Goal: Information Seeking & Learning: Learn about a topic

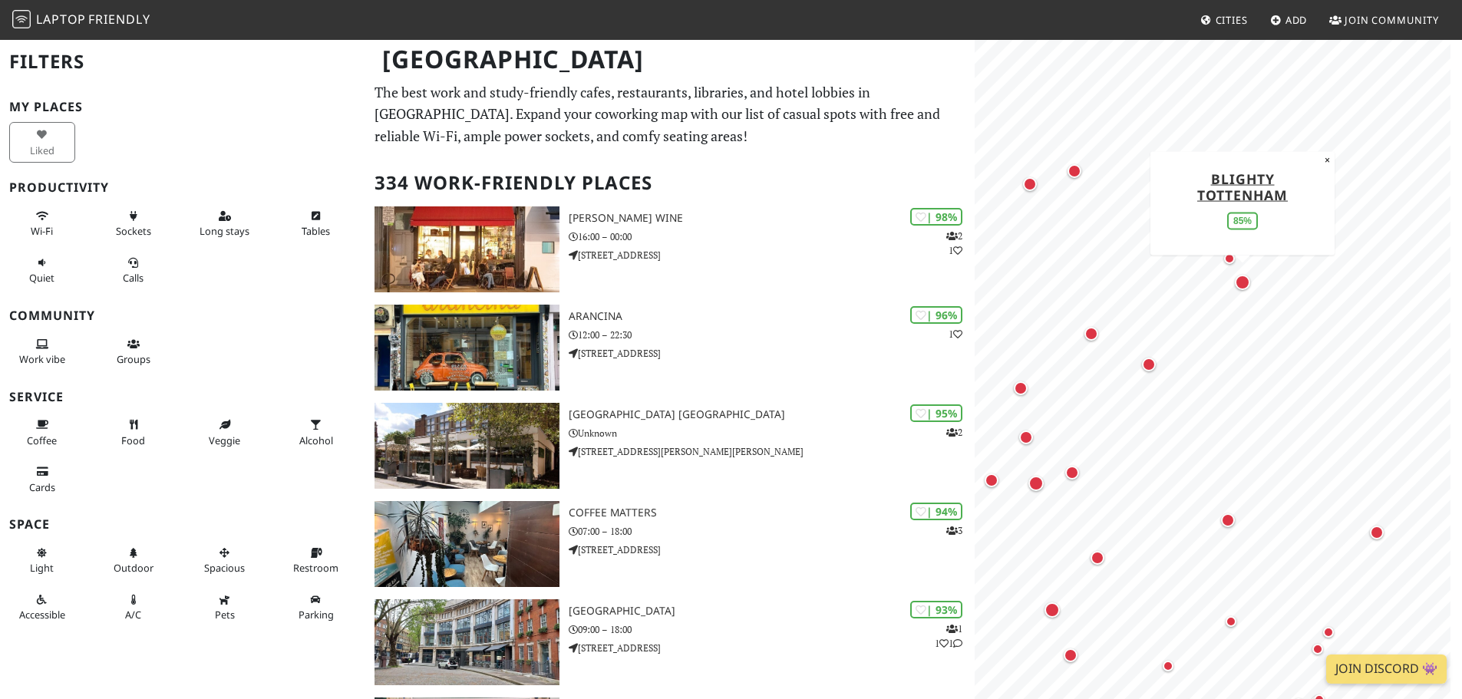
click at [1240, 280] on div "Map marker" at bounding box center [1241, 282] width 15 height 15
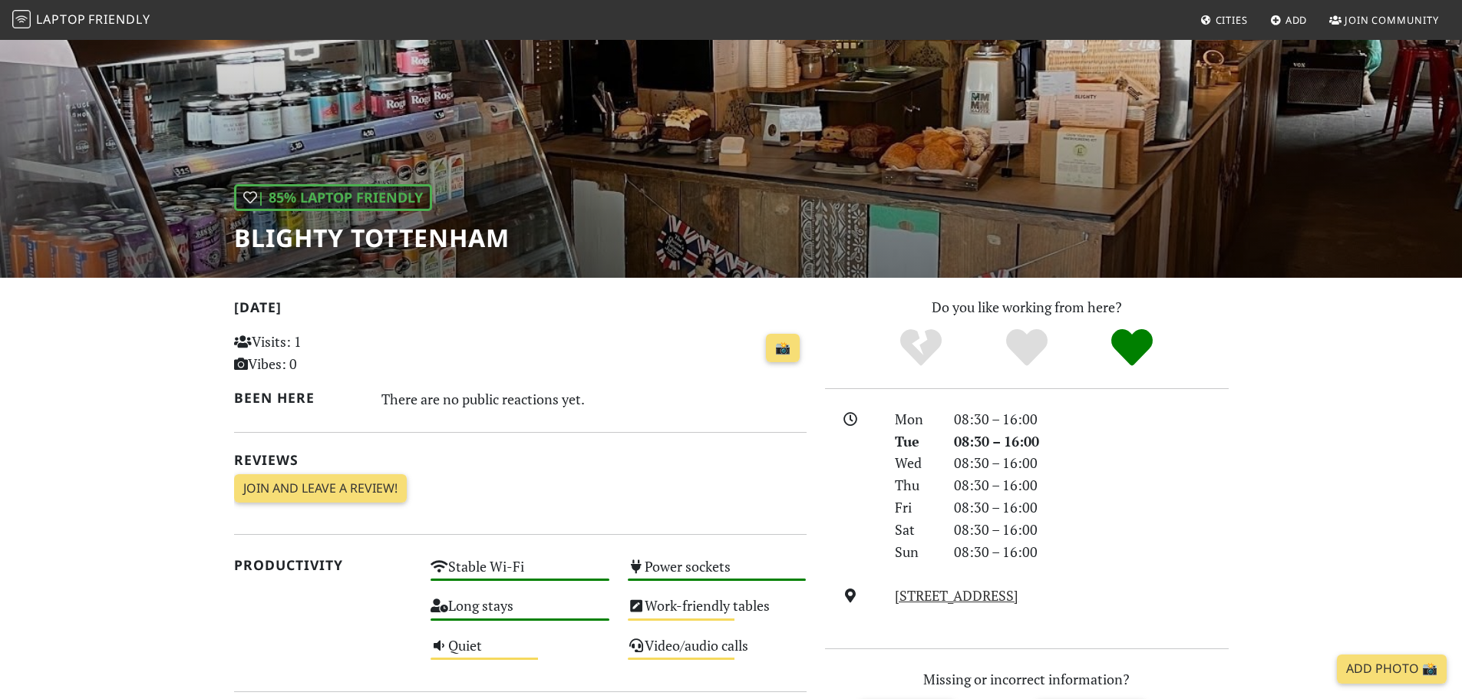
scroll to position [77, 0]
